Goal: Use online tool/utility: Utilize a website feature to perform a specific function

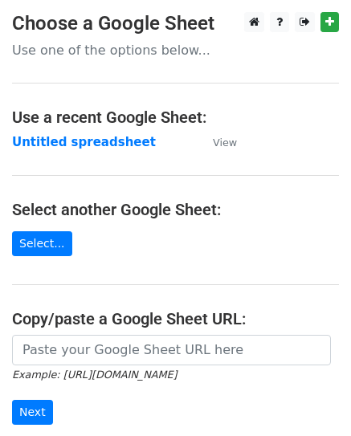
click at [43, 323] on h4 "Copy/paste a Google Sheet URL:" at bounding box center [175, 318] width 327 height 19
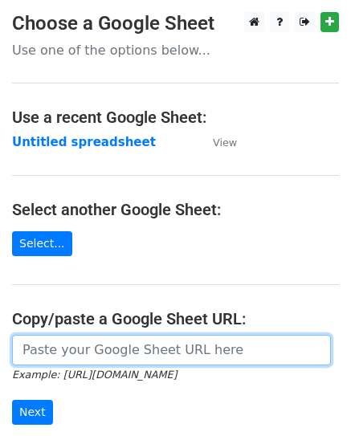
click at [61, 351] on input "url" at bounding box center [171, 350] width 319 height 31
click at [263, 345] on input "url" at bounding box center [171, 350] width 319 height 31
drag, startPoint x: 263, startPoint y: 345, endPoint x: 280, endPoint y: 346, distance: 16.9
click at [263, 345] on input "url" at bounding box center [171, 350] width 319 height 31
paste input "https://docs.google.com/spreadsheets/d/1y0x45yeFedGI8v8veMYoyuJKFNARVyxZUTe0Q_E…"
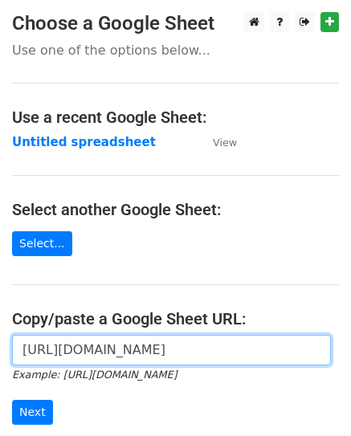
scroll to position [0, 352]
type input "https://docs.google.com/spreadsheets/d/1y0x45yeFedGI8v8veMYoyuJKFNARVyxZUTe0Q_E…"
click at [12, 400] on input "Next" at bounding box center [32, 412] width 41 height 25
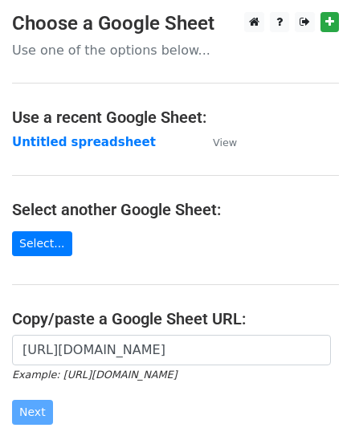
scroll to position [0, 0]
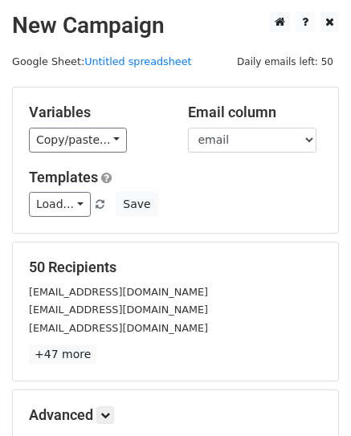
click at [186, 47] on main "New Campaign Daily emails left: 50 Google Sheet: Untitled spreadsheet Variables…" at bounding box center [175, 254] width 351 height 484
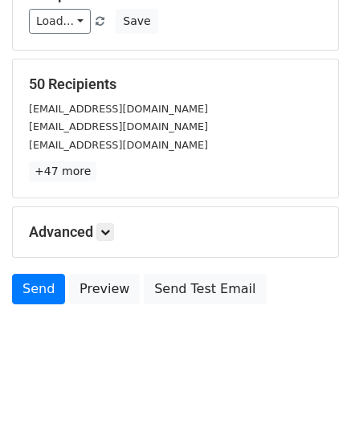
scroll to position [185, 0]
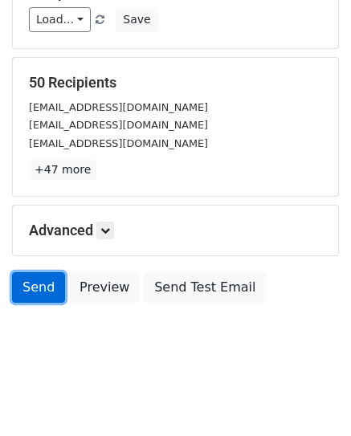
click at [29, 284] on link "Send" at bounding box center [38, 287] width 53 height 31
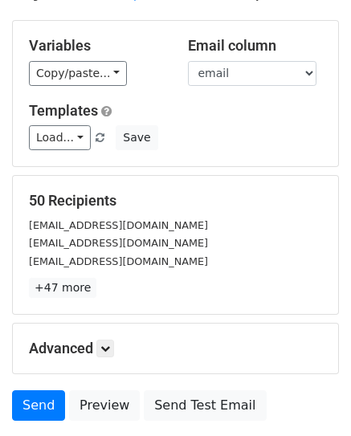
scroll to position [0, 0]
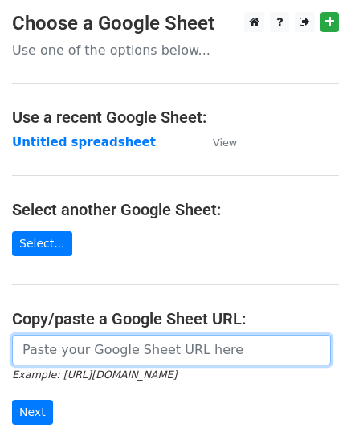
click at [70, 342] on input "url" at bounding box center [171, 350] width 319 height 31
click at [65, 349] on input "url" at bounding box center [171, 350] width 319 height 31
paste input "https://docs.google.com/spreadsheets/d/1y0x45yeFedGI8v8veMYoyuJKFNARVyxZUTe0Q_E…"
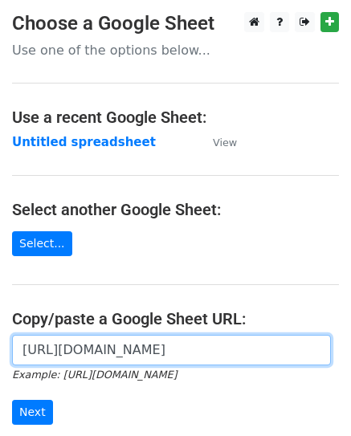
scroll to position [0, 352]
type input "https://docs.google.com/spreadsheets/d/1y0x45yeFedGI8v8veMYoyuJKFNARVyxZUTe0Q_E…"
click at [12, 400] on input "Next" at bounding box center [32, 412] width 41 height 25
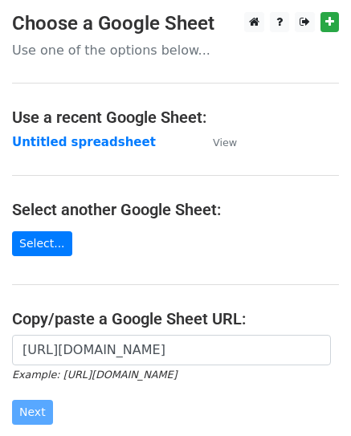
scroll to position [0, 0]
